Goal: Register for event/course

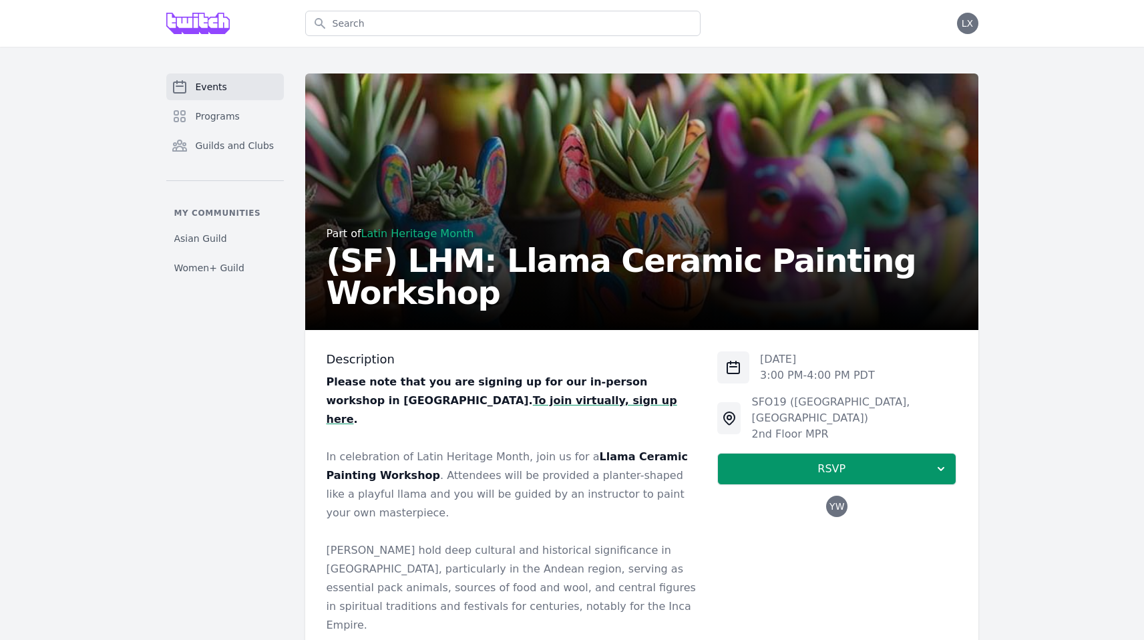
click at [207, 81] on span "Events" at bounding box center [211, 86] width 31 height 13
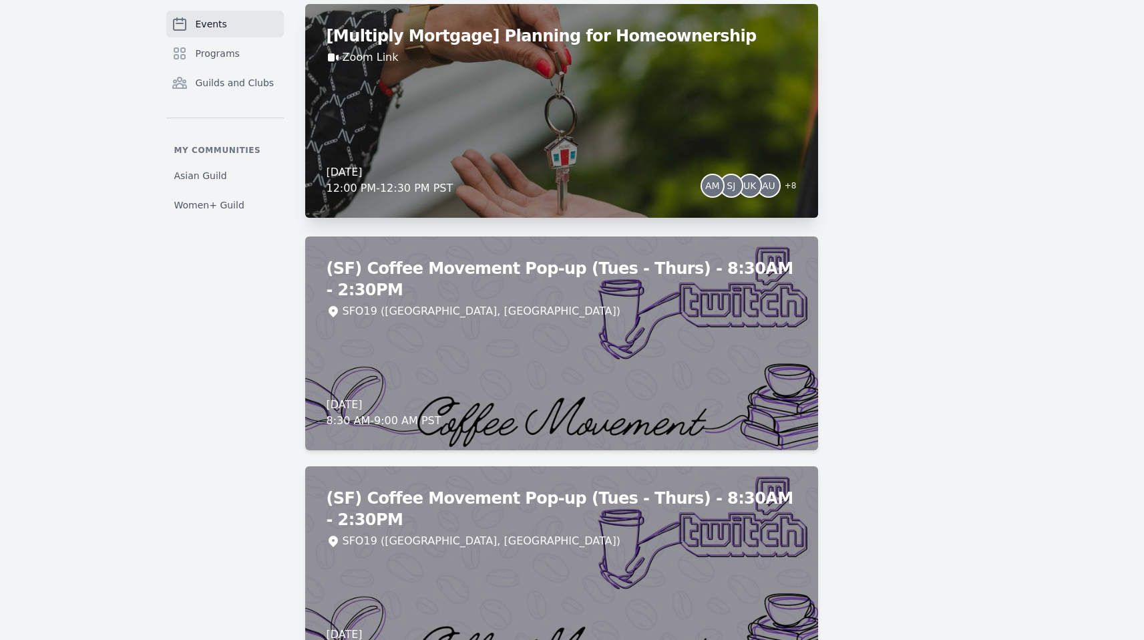
scroll to position [11449, 0]
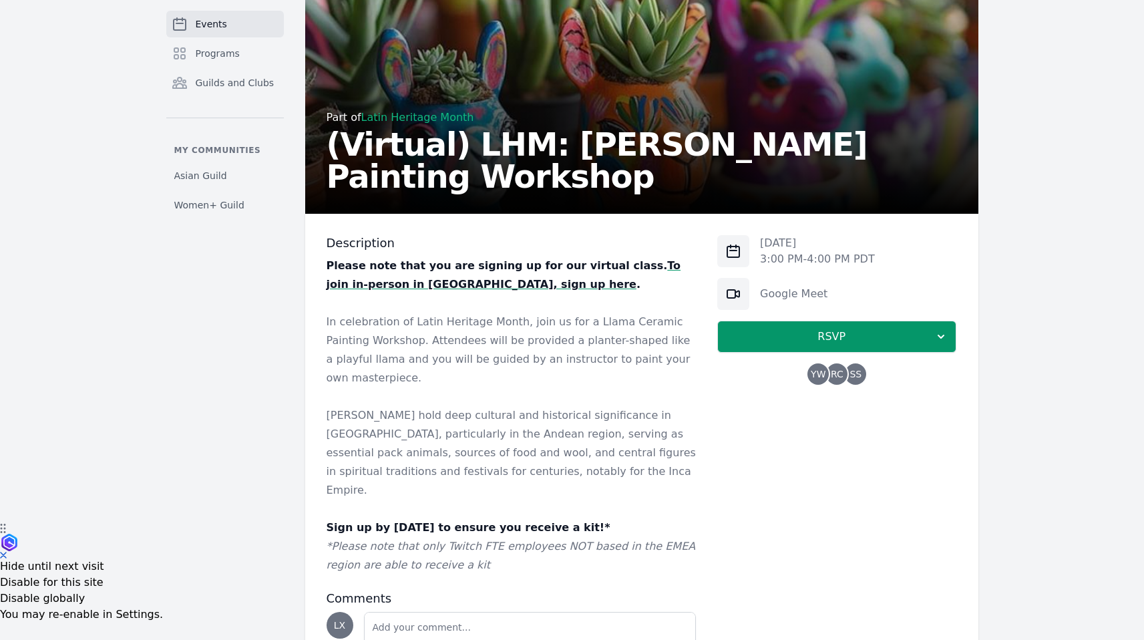
scroll to position [123, 0]
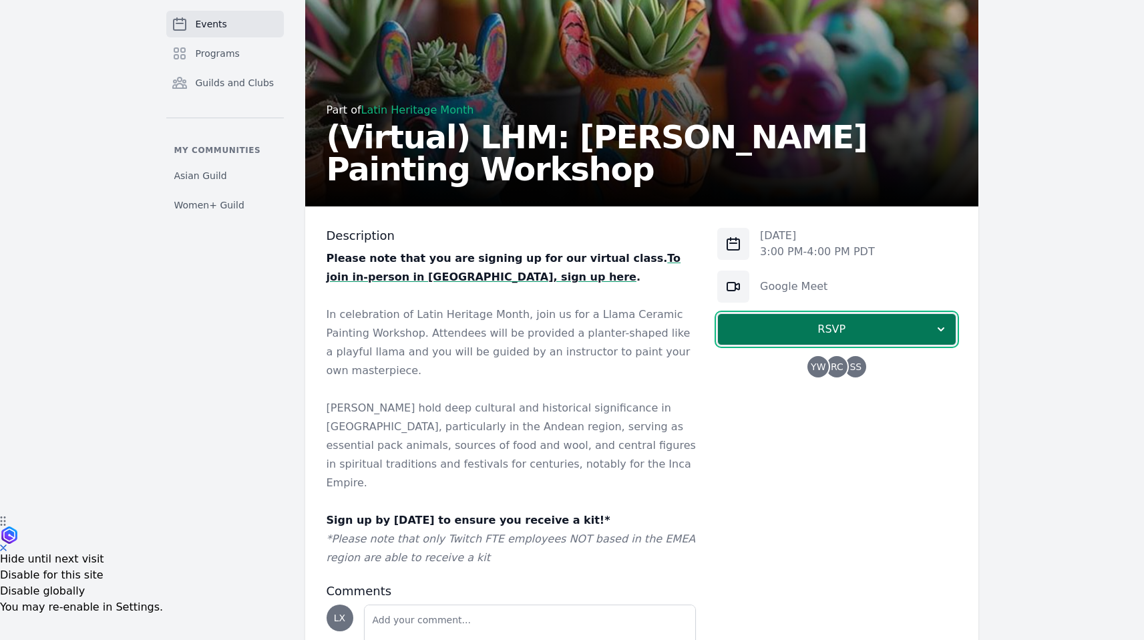
click at [939, 334] on icon "button" at bounding box center [940, 328] width 13 height 13
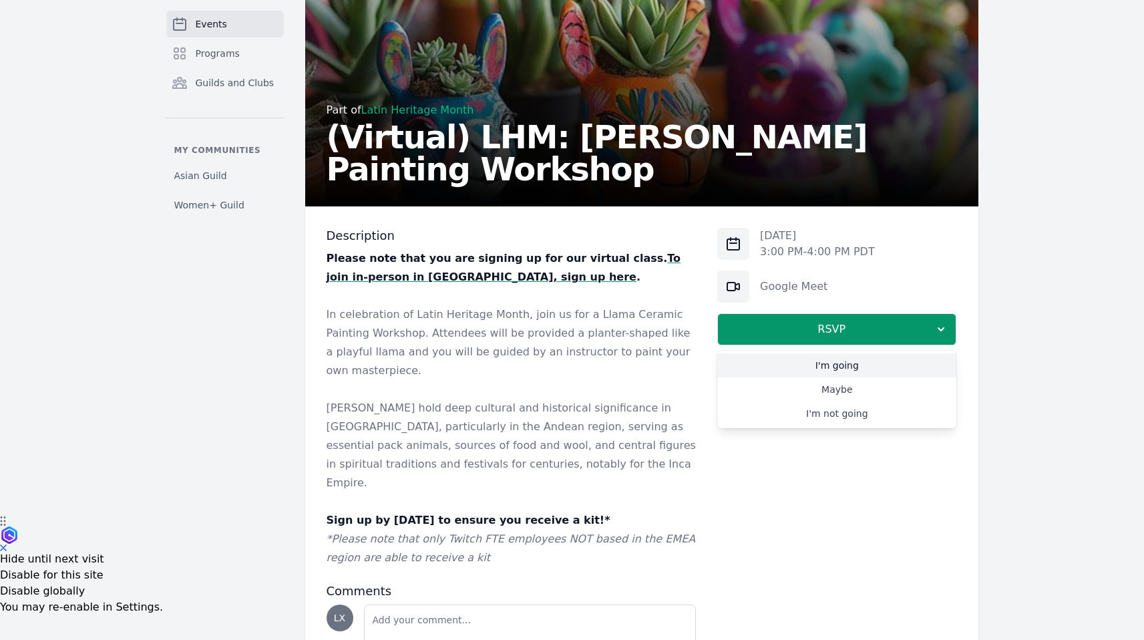
click at [853, 366] on link "I'm going" at bounding box center [836, 365] width 239 height 24
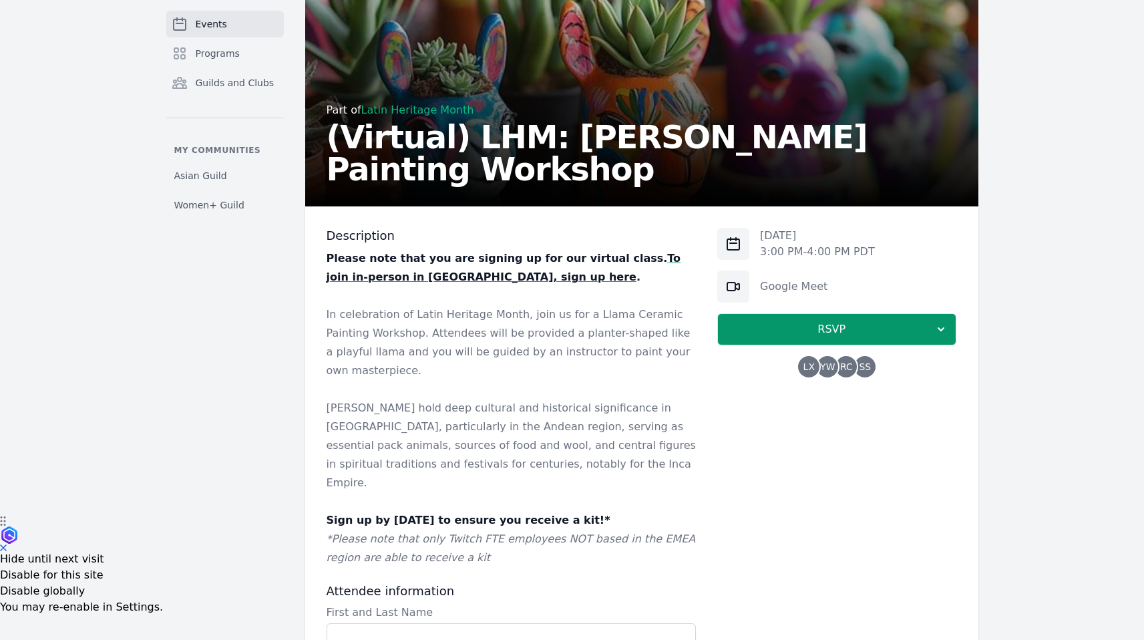
scroll to position [669, 0]
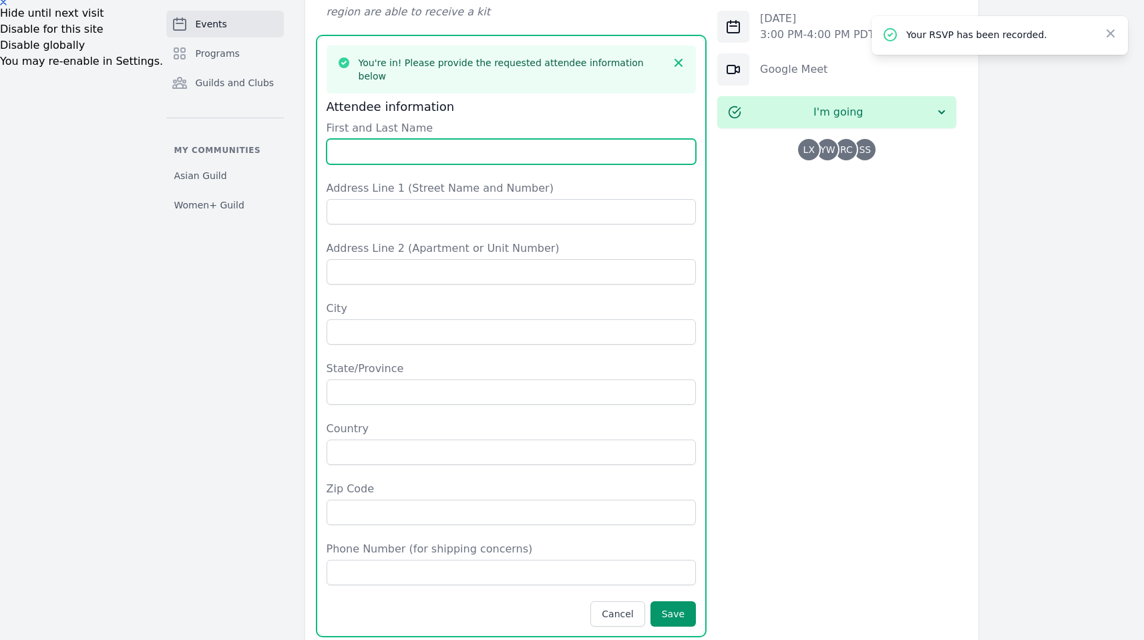
click at [484, 139] on input "First and Last Name" at bounding box center [511, 151] width 370 height 25
type input "Linda Xiao"
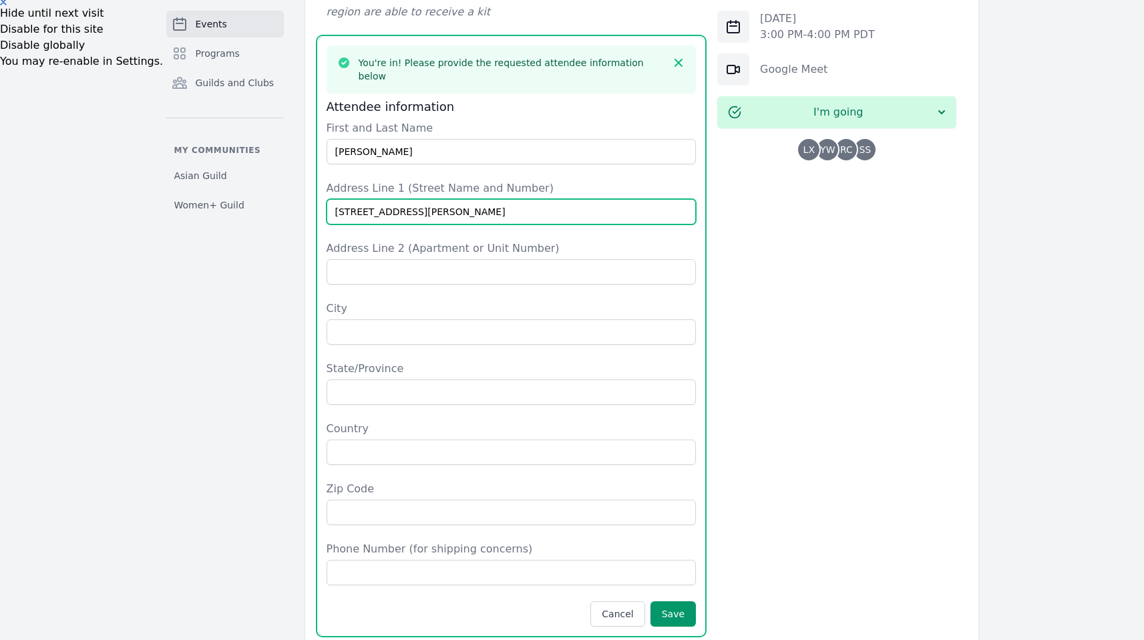
type input "101 Waller St."
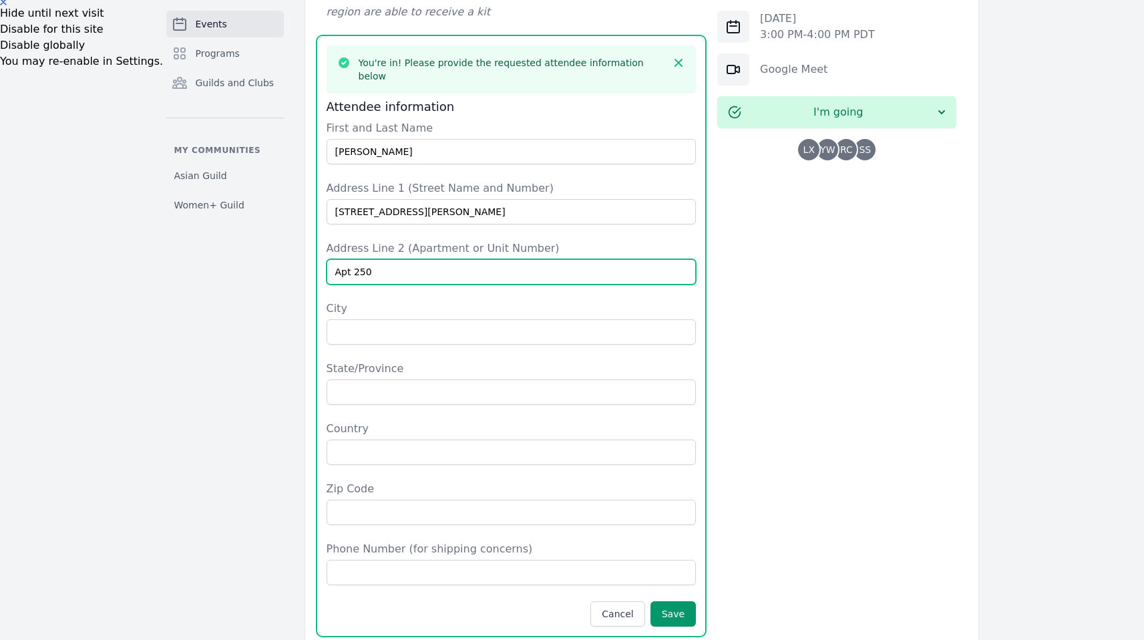
type input "Apt 250"
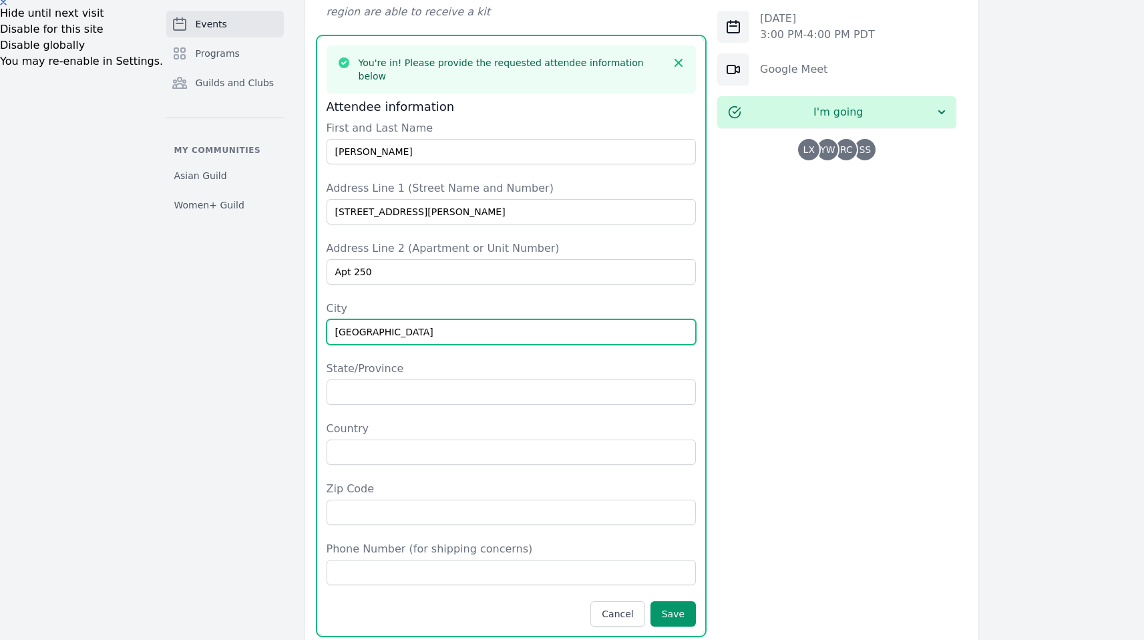
type input "San Francisco"
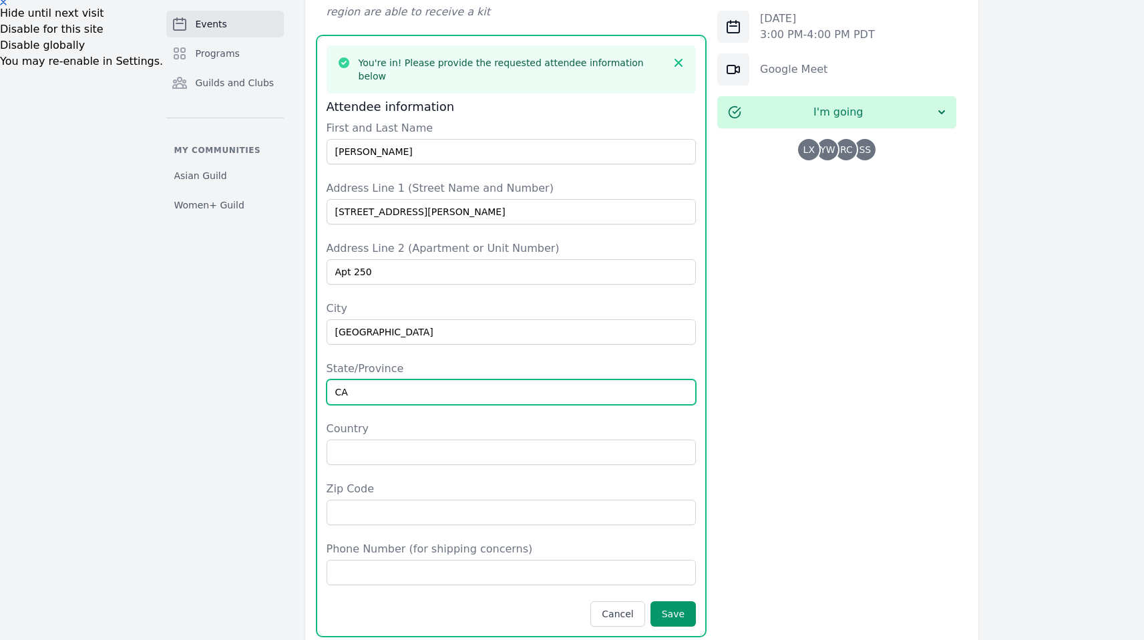
type input "CA"
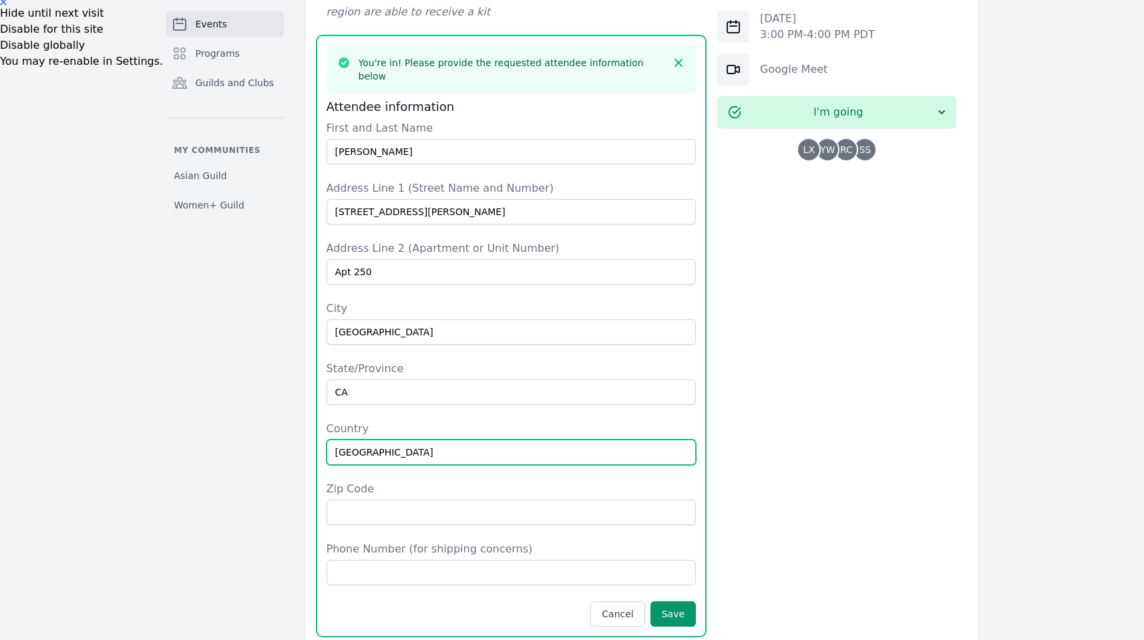
type input "USA"
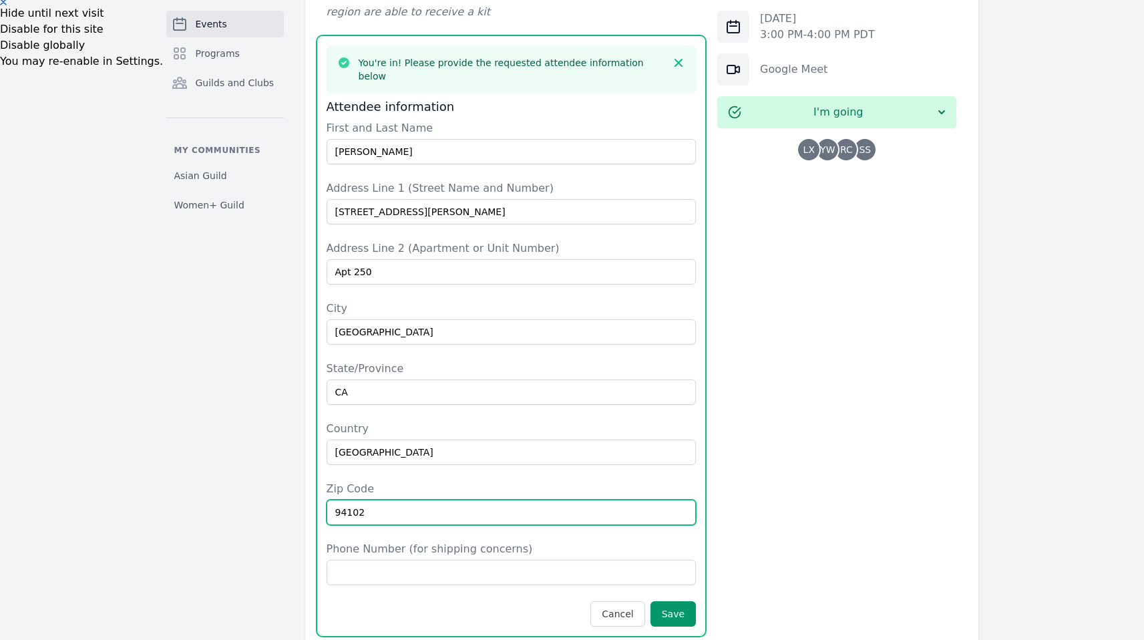
type input "94102"
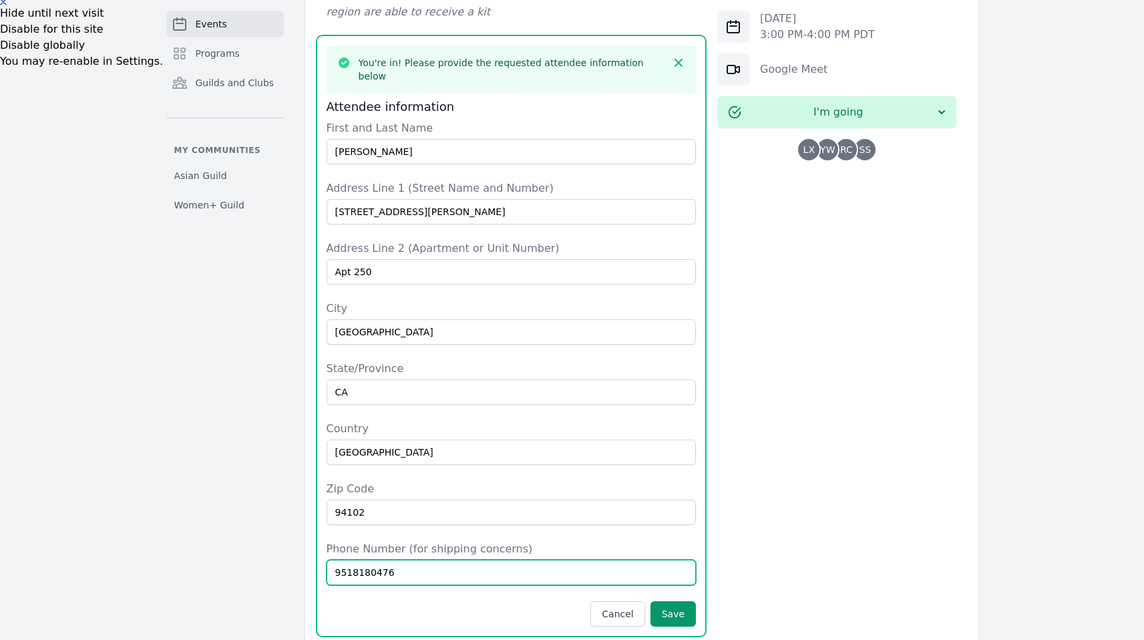
type input "9518180476"
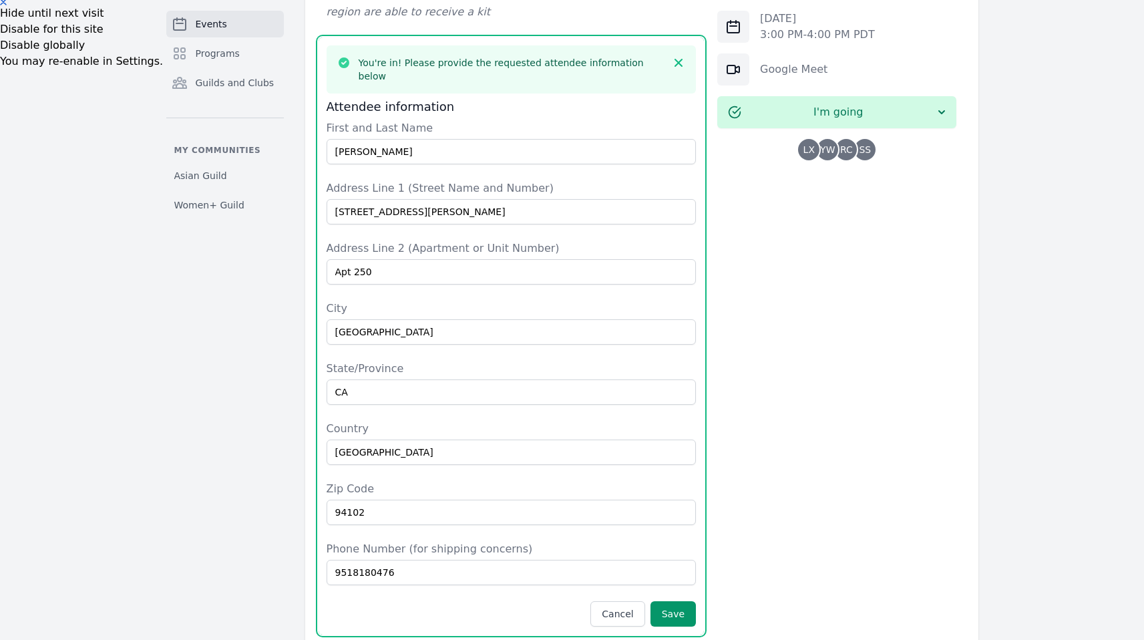
click at [231, 402] on div "Events Programs Guilds and Clubs My communities Asian Guild Women+ Guild" at bounding box center [224, 96] width 117 height 1382
click at [669, 601] on button "Save" at bounding box center [672, 613] width 45 height 25
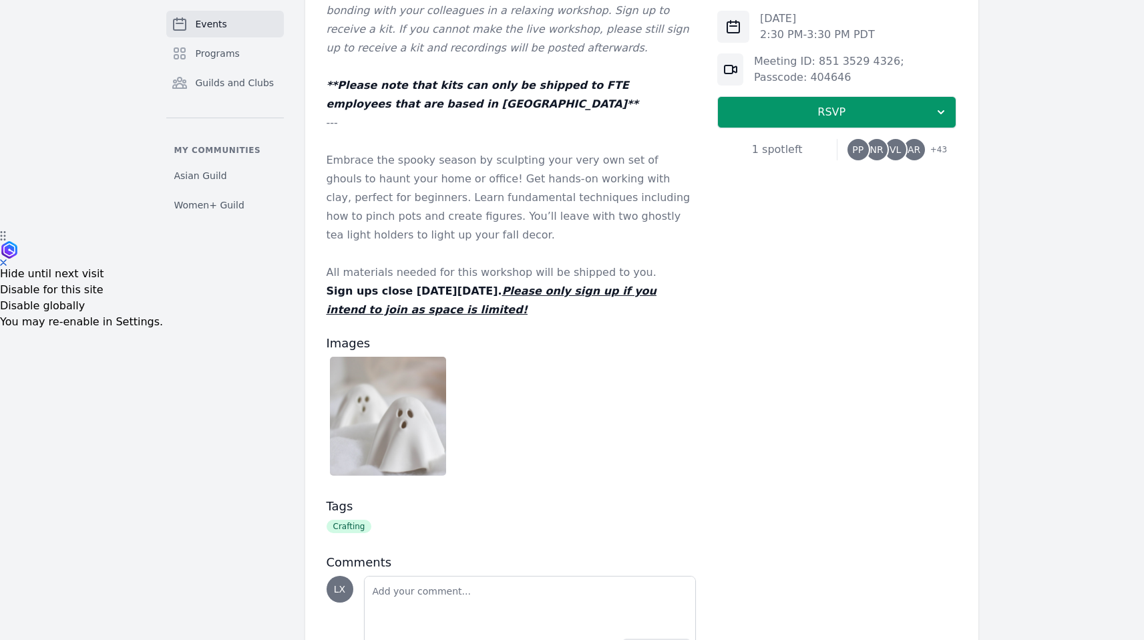
scroll to position [486, 0]
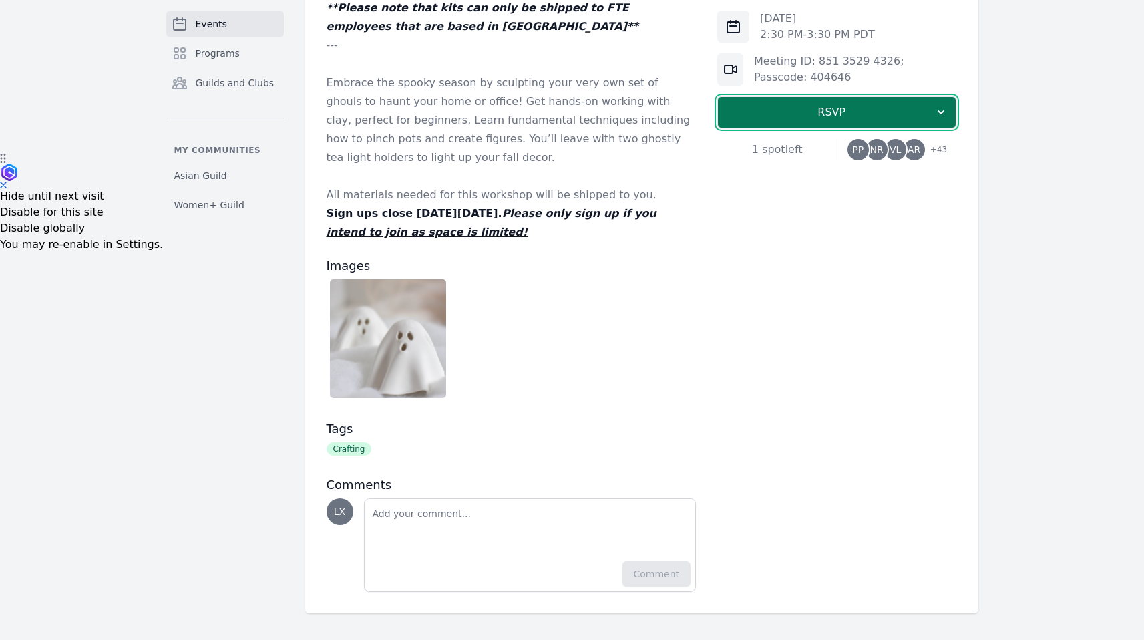
click at [866, 117] on span "RSVP" at bounding box center [831, 112] width 206 height 16
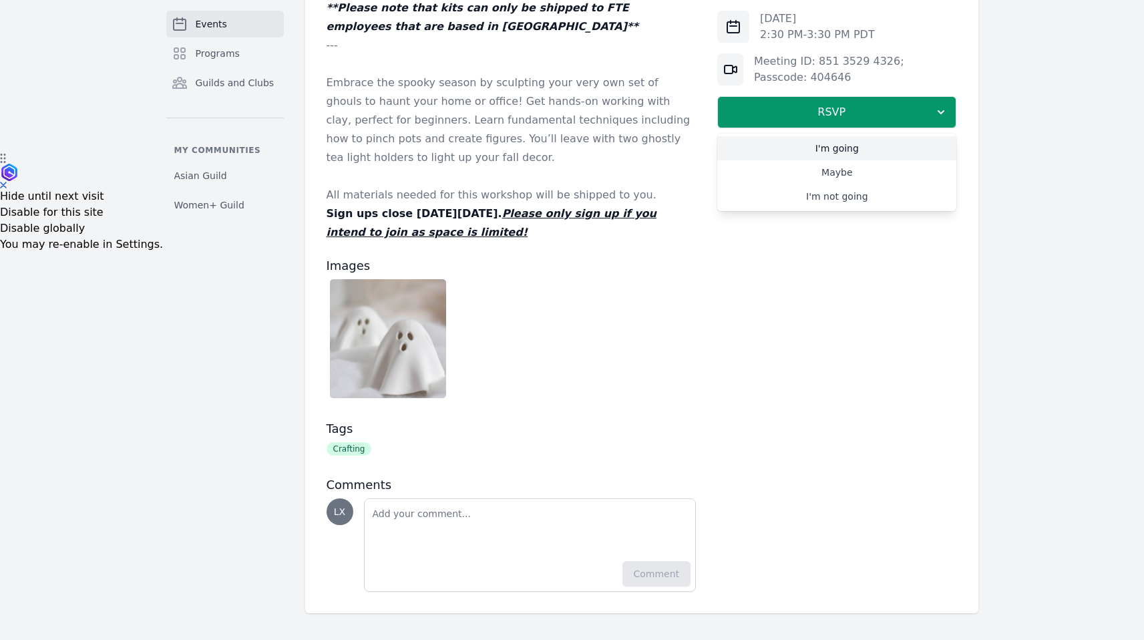
click at [862, 136] on link "I'm going" at bounding box center [836, 148] width 239 height 24
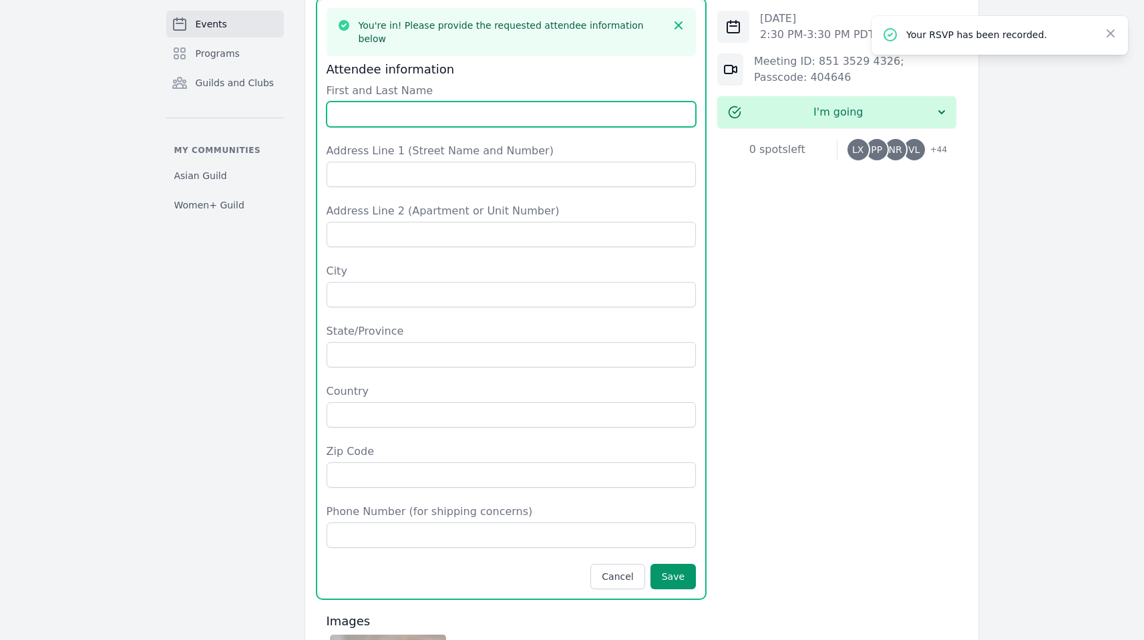
click at [417, 101] on input "First and Last Name" at bounding box center [511, 113] width 370 height 25
type input "Linda Xiao"
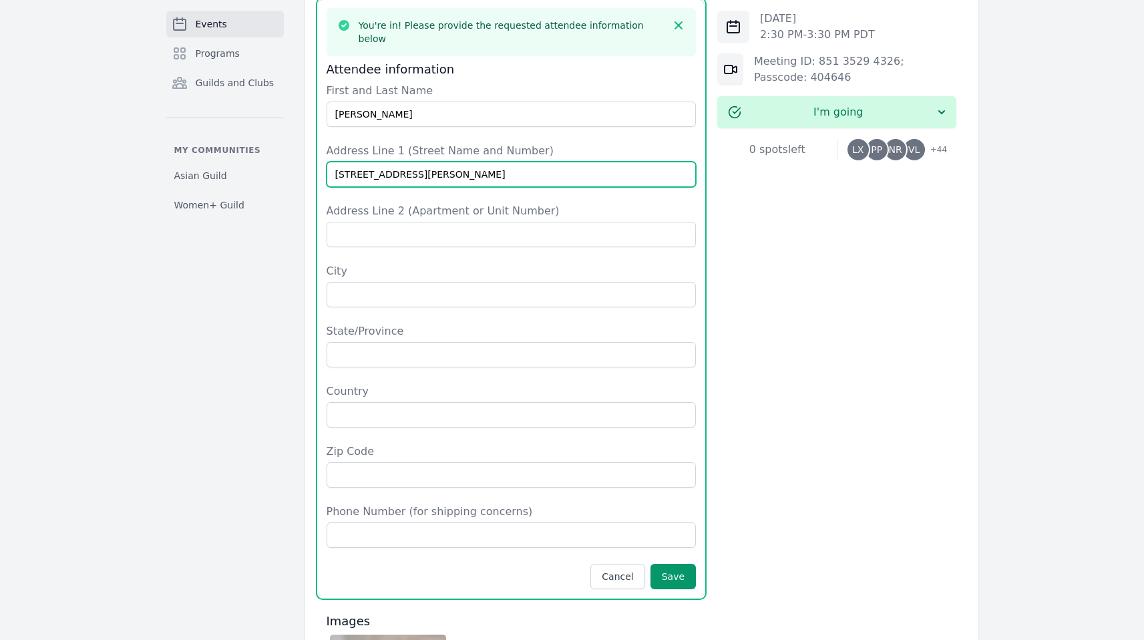
type input "101 Waller St."
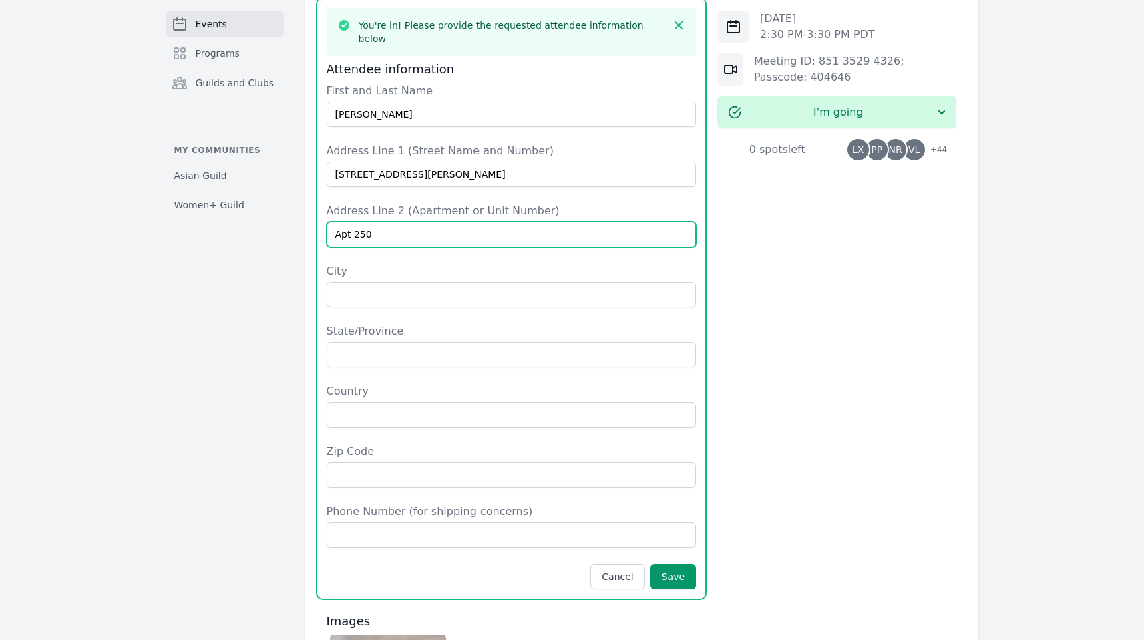
type input "Apt 250"
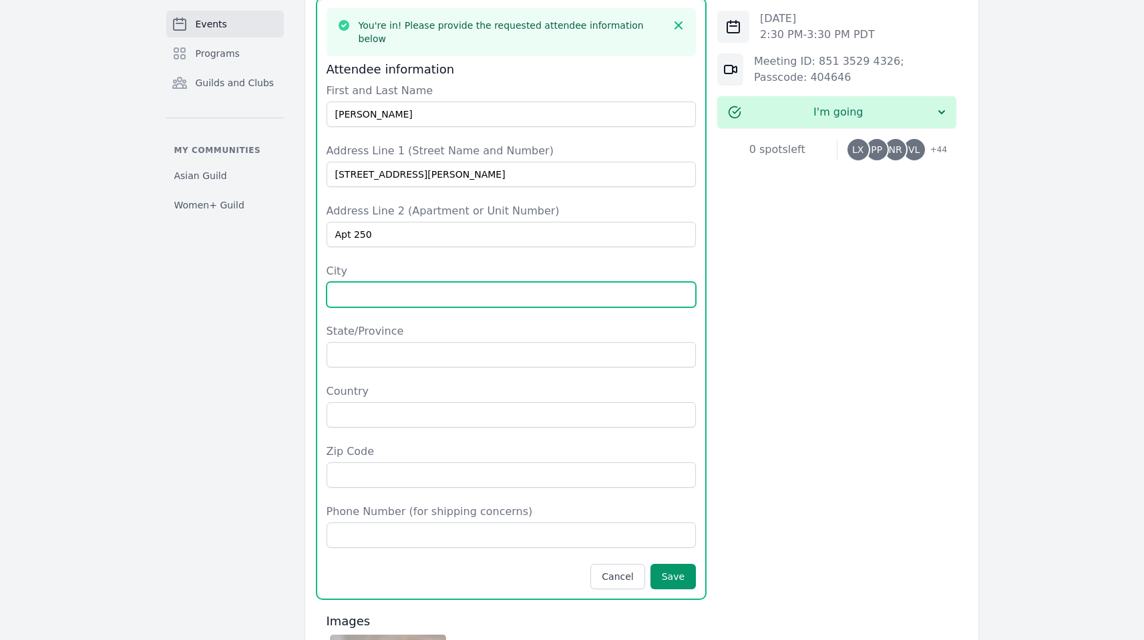
type input "C"
type input "San Francisco"
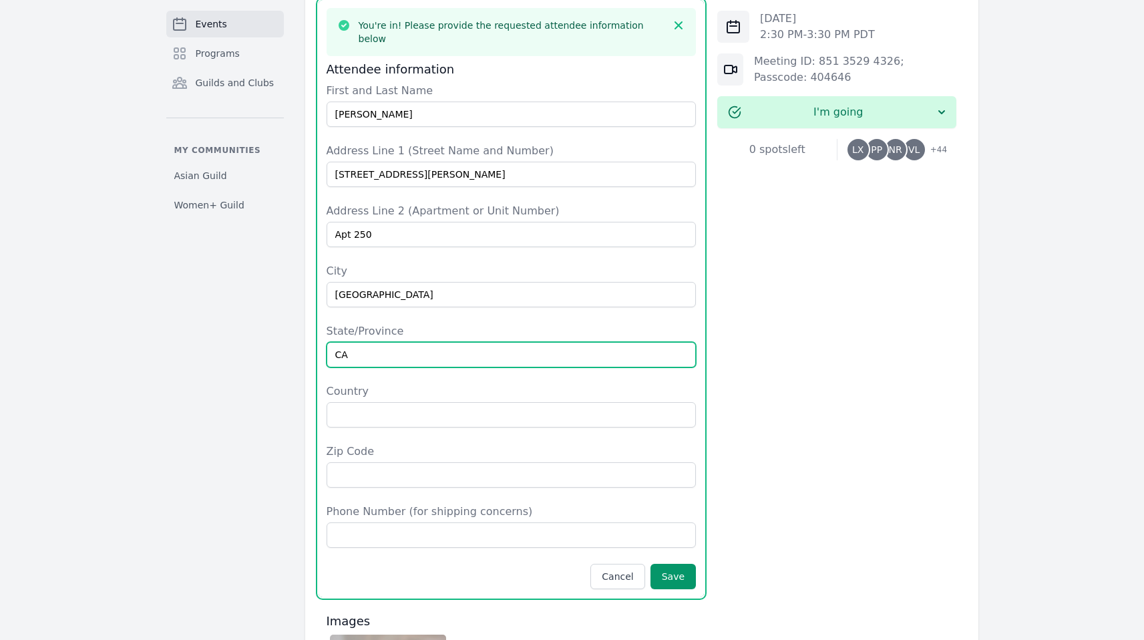
type input "CA"
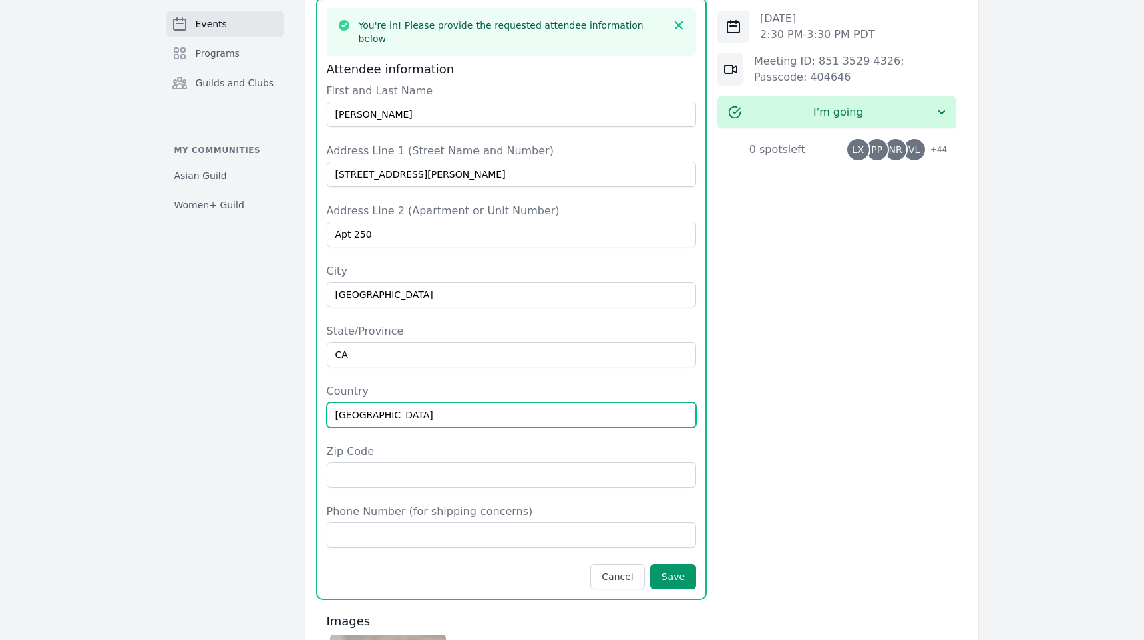
type input "USA"
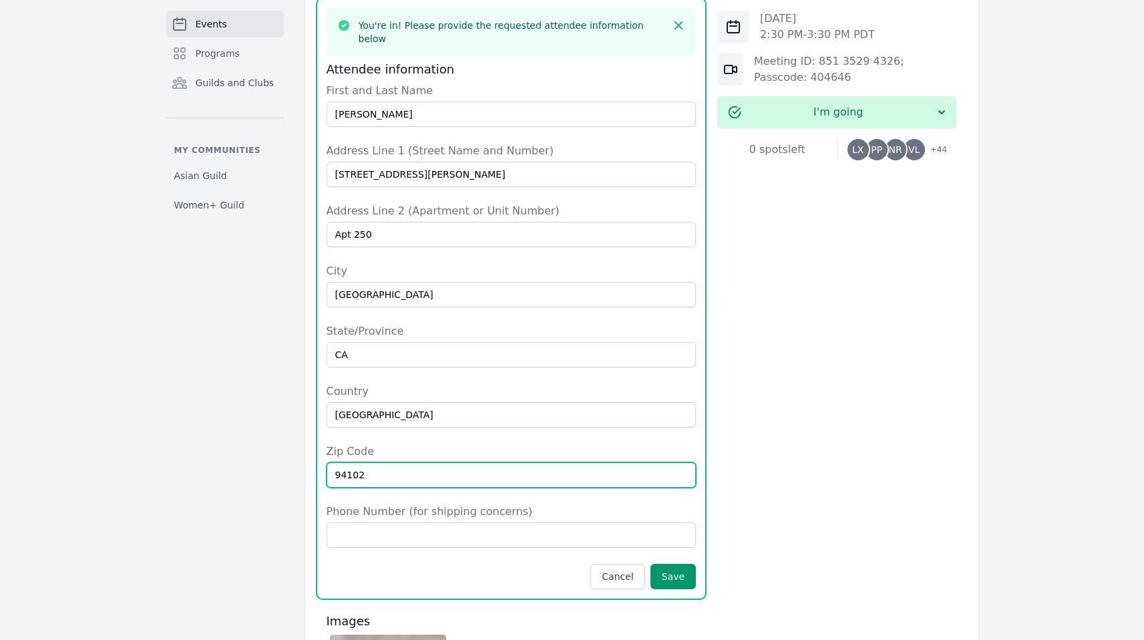
type input "94102"
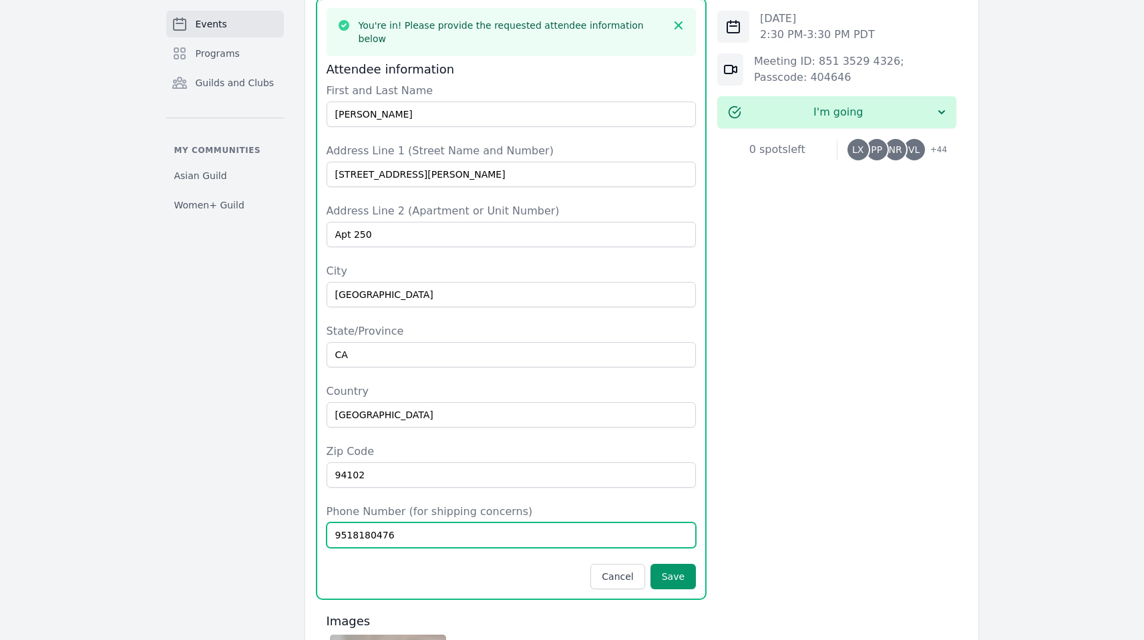
type input "9518180476"
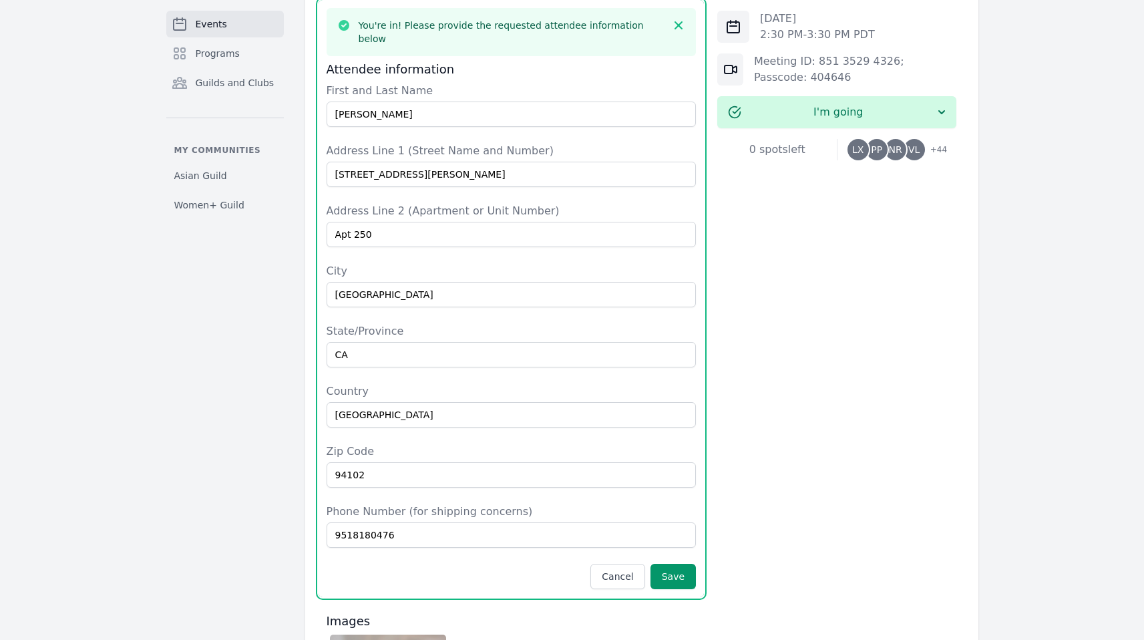
click at [137, 382] on div "Events Programs Guilds and Clubs My communities Asian Guild Women+ Guild Part o…" at bounding box center [572, 149] width 1144 height 1692
click at [682, 566] on button "Save" at bounding box center [672, 575] width 45 height 25
